Goal: Task Accomplishment & Management: Manage account settings

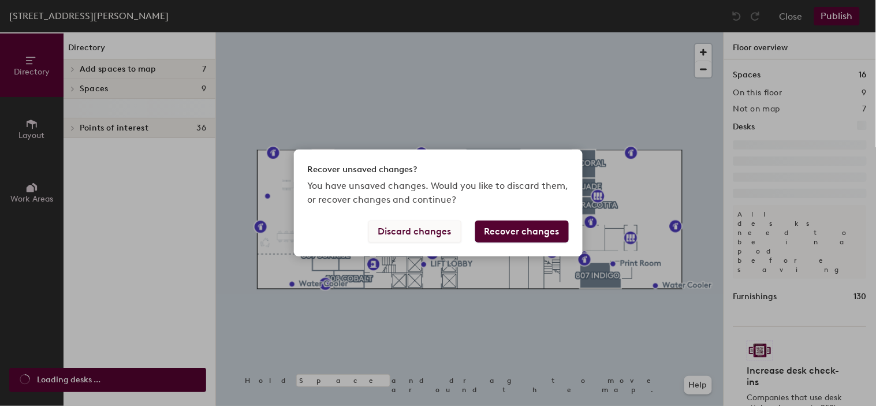
click at [384, 226] on button "Discard changes" at bounding box center [415, 232] width 93 height 22
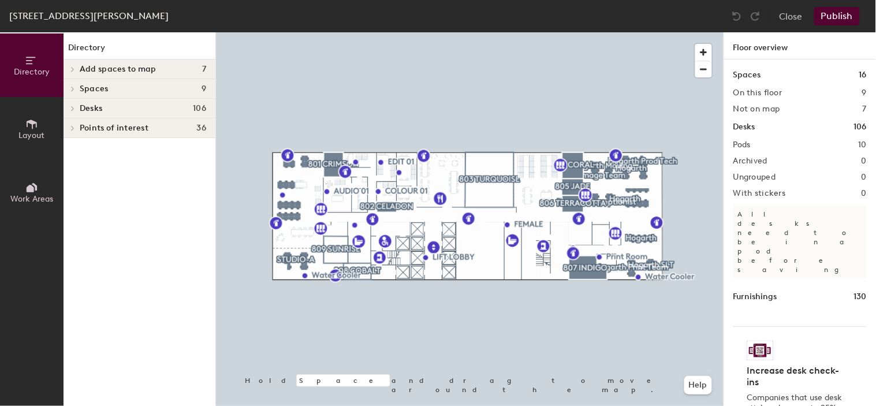
click at [78, 107] on div at bounding box center [72, 109] width 13 height 6
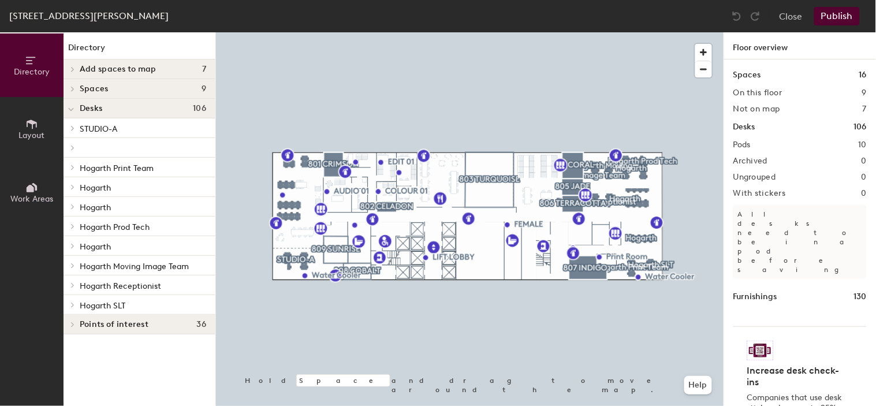
click at [75, 187] on span at bounding box center [72, 187] width 10 height 6
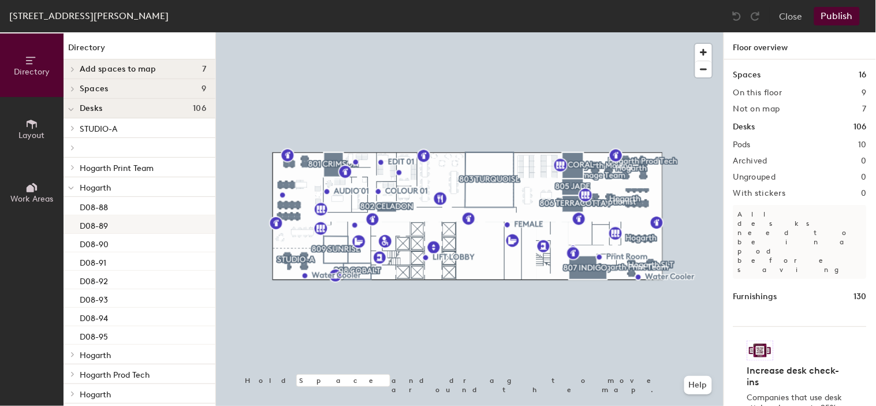
scroll to position [84, 0]
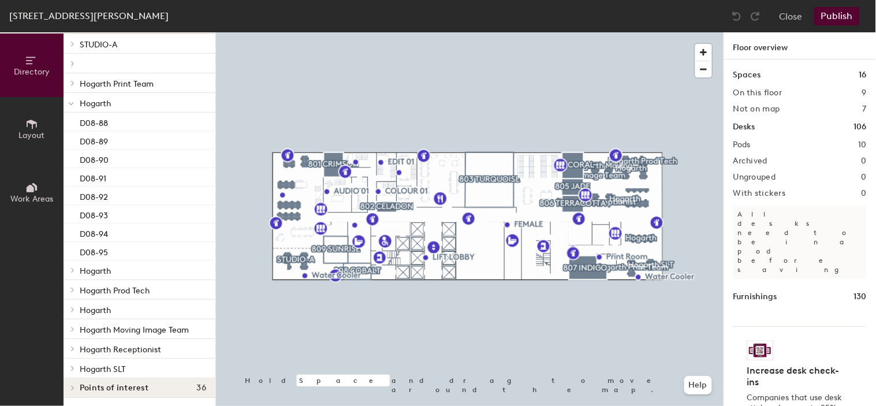
click at [72, 101] on span at bounding box center [71, 104] width 6 height 10
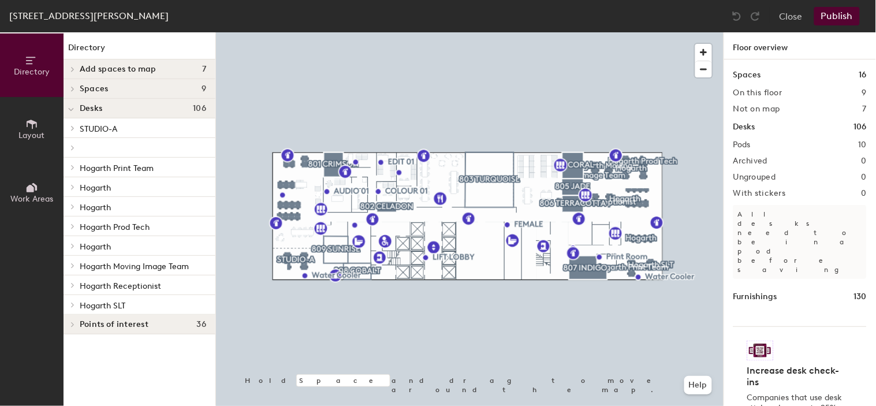
scroll to position [0, 0]
click at [72, 201] on div at bounding box center [71, 206] width 15 height 19
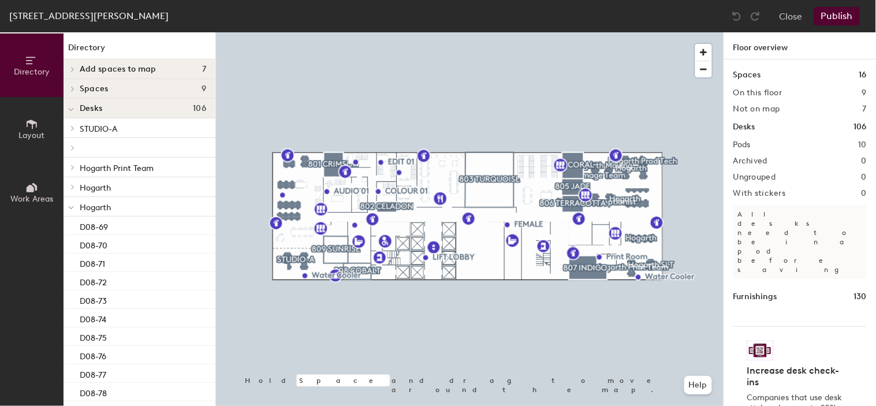
click at [72, 204] on span at bounding box center [71, 208] width 6 height 10
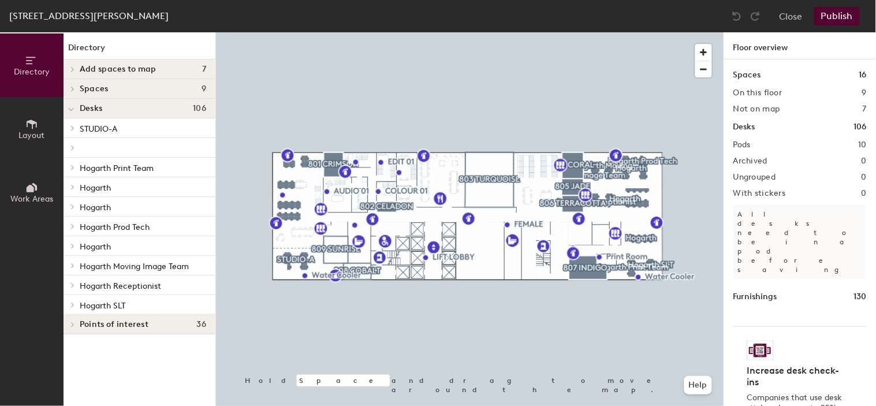
click at [75, 243] on span at bounding box center [72, 246] width 10 height 6
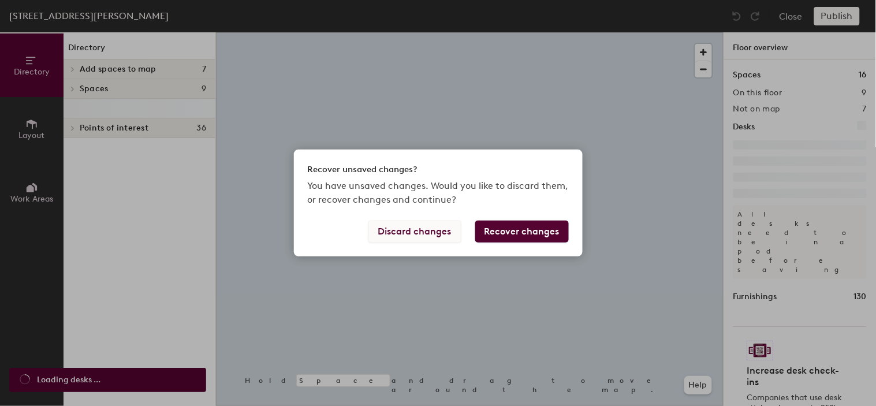
click at [397, 232] on button "Discard changes" at bounding box center [415, 232] width 93 height 22
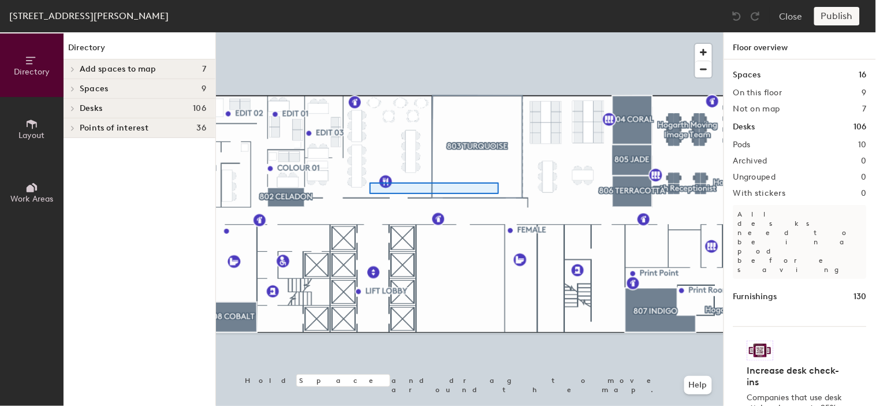
click at [370, 32] on div at bounding box center [470, 32] width 508 height 0
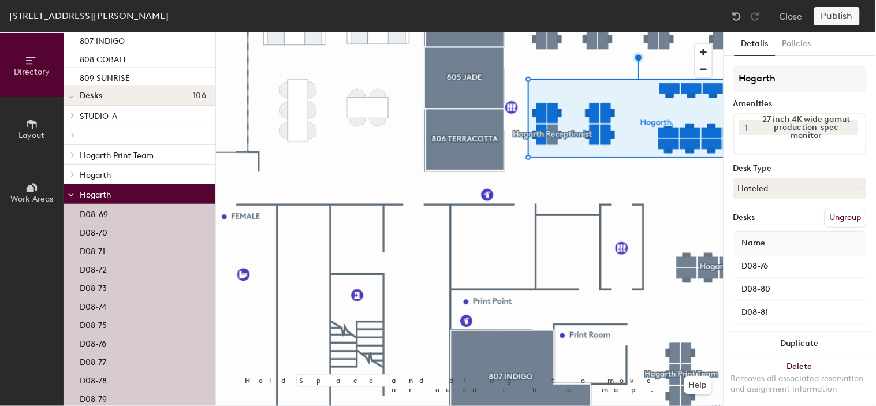
scroll to position [192, 0]
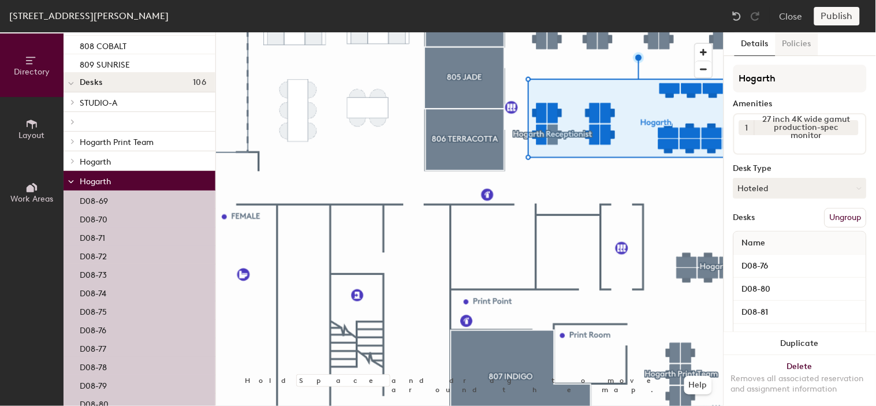
click at [792, 43] on button "Policies" at bounding box center [797, 44] width 43 height 24
